Goal: Find contact information: Find contact information

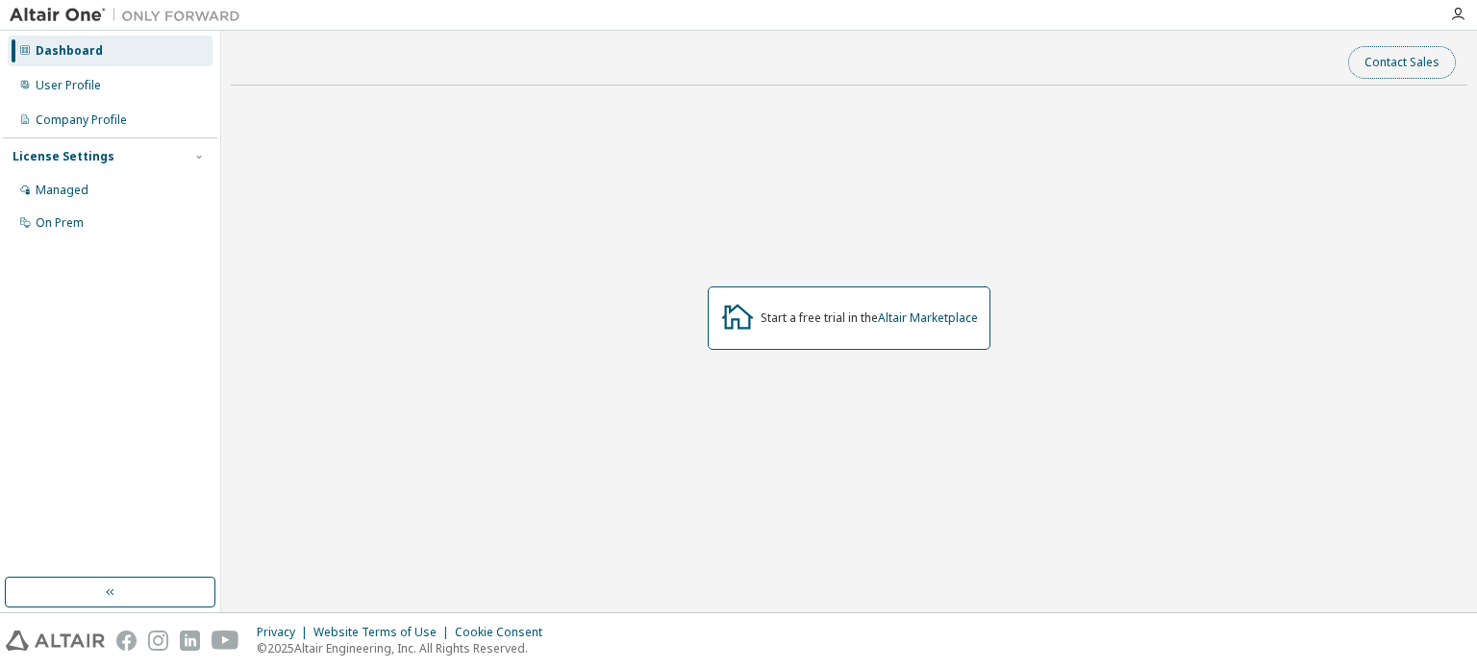
click at [1390, 61] on button "Contact Sales" at bounding box center [1402, 62] width 108 height 33
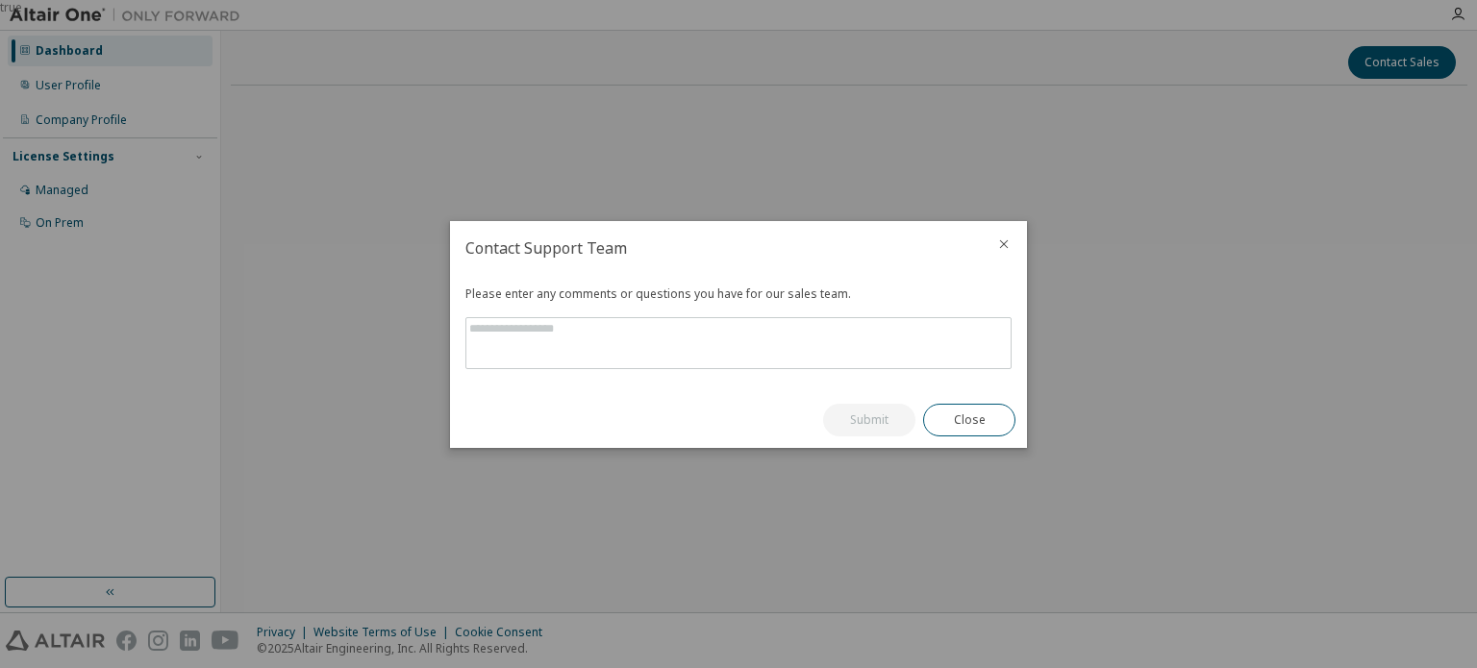
click at [999, 250] on icon "close" at bounding box center [1003, 244] width 15 height 15
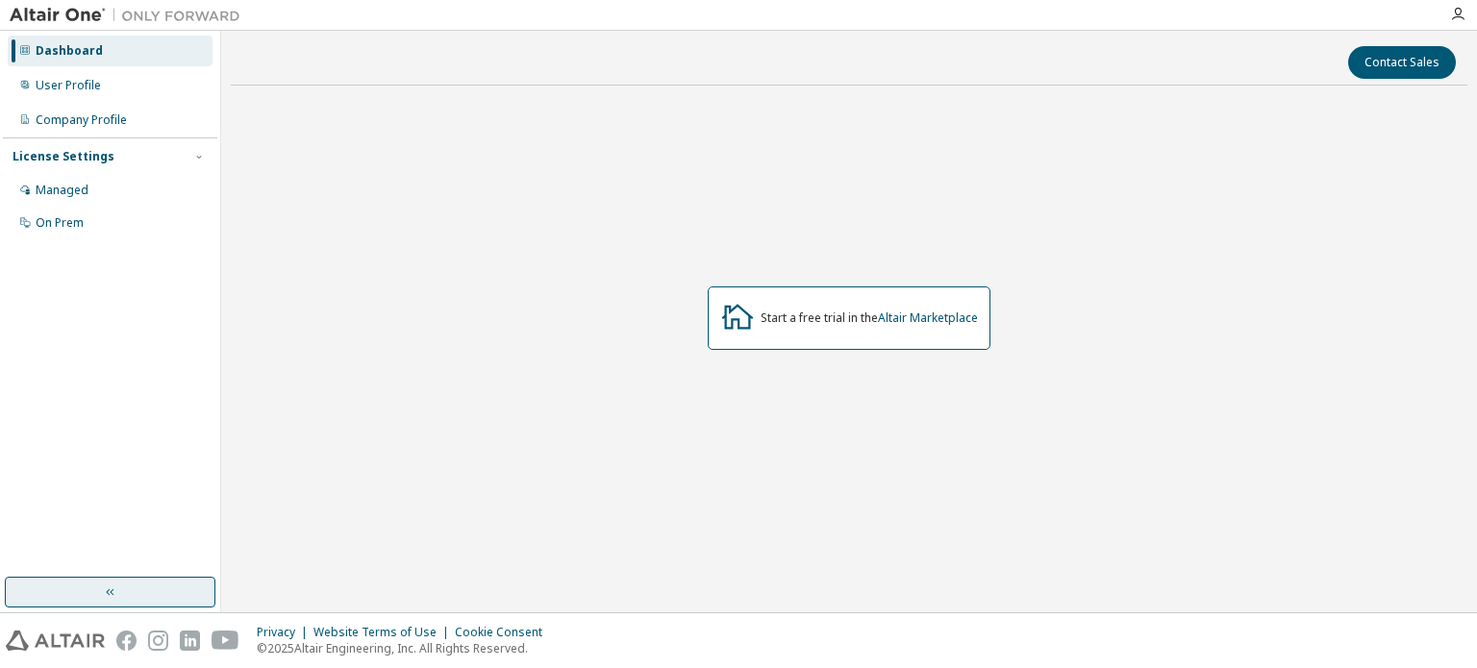
click at [107, 584] on button "button" at bounding box center [110, 592] width 211 height 31
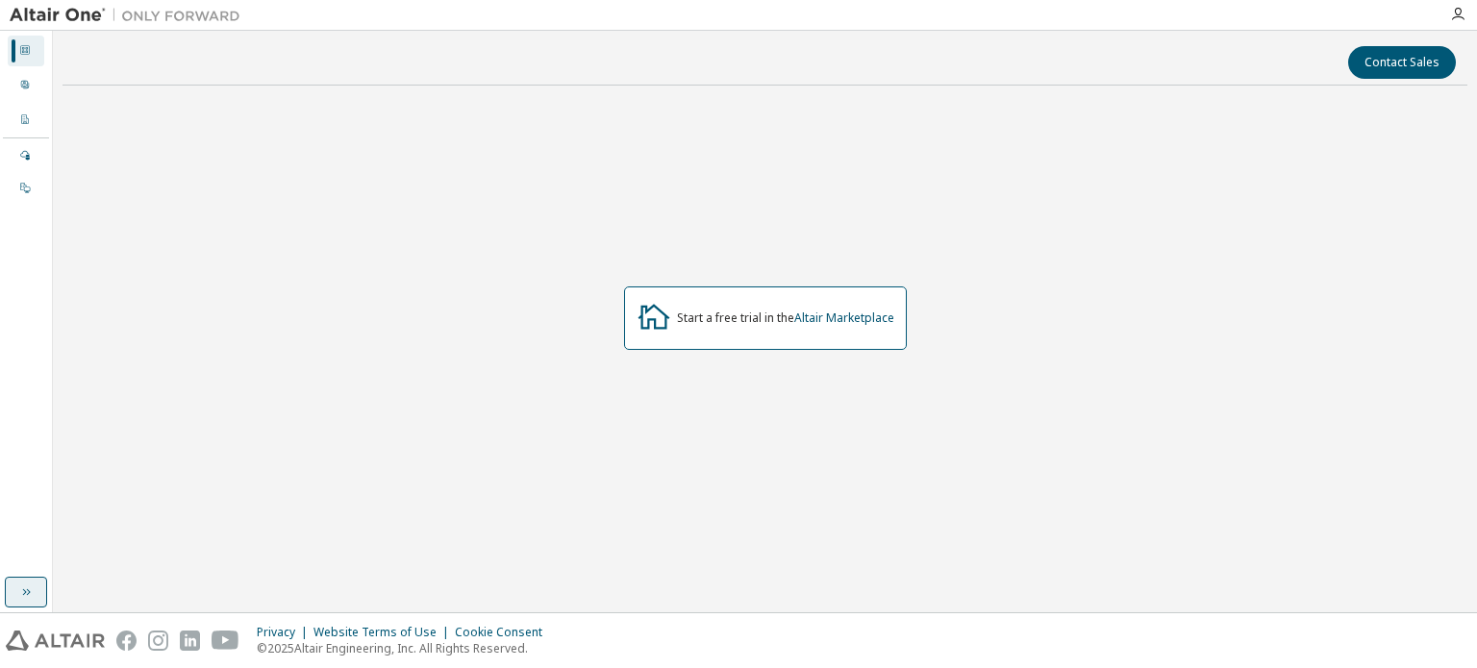
click at [31, 594] on icon "button" at bounding box center [25, 592] width 15 height 15
